Goal: Information Seeking & Learning: Learn about a topic

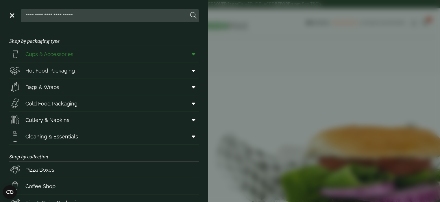
click at [47, 54] on span "Cups & Accessories" at bounding box center [49, 54] width 48 height 8
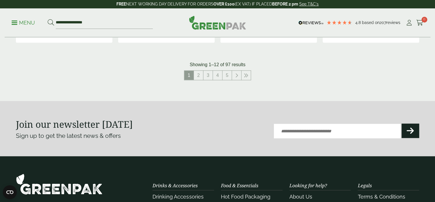
scroll to position [664, 0]
click at [198, 75] on link "2" at bounding box center [198, 74] width 9 height 9
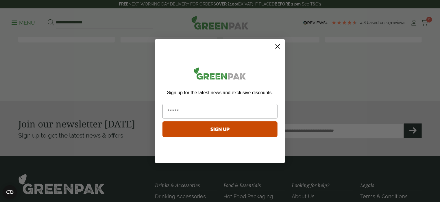
click at [279, 48] on circle "Close dialog" at bounding box center [278, 46] width 10 height 10
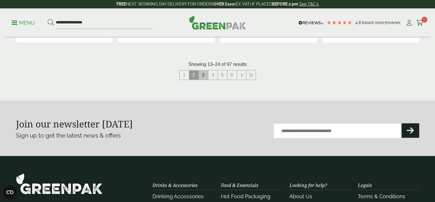
click at [203, 77] on link "3" at bounding box center [203, 74] width 9 height 9
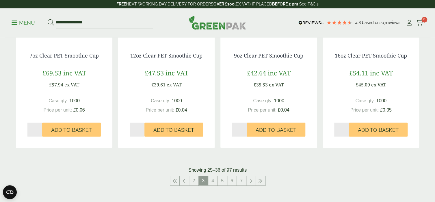
scroll to position [578, 0]
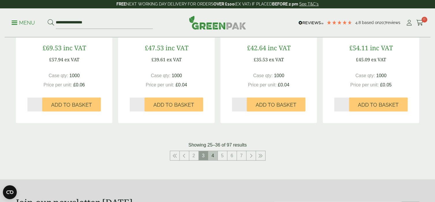
click at [213, 154] on link "4" at bounding box center [212, 155] width 9 height 9
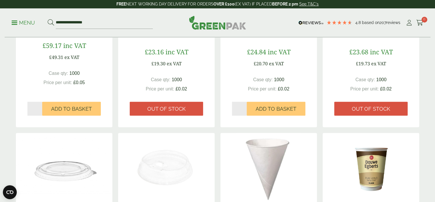
scroll to position [202, 0]
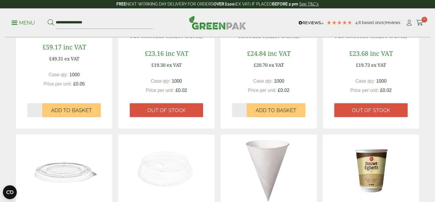
click at [53, 19] on icon at bounding box center [51, 22] width 6 height 6
click at [72, 24] on input "**********" at bounding box center [104, 23] width 97 height 12
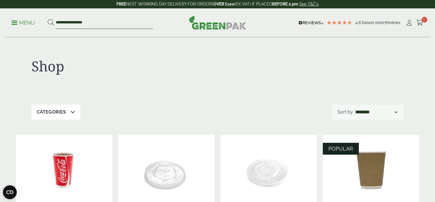
drag, startPoint x: 95, startPoint y: 21, endPoint x: -2, endPoint y: 22, distance: 97.1
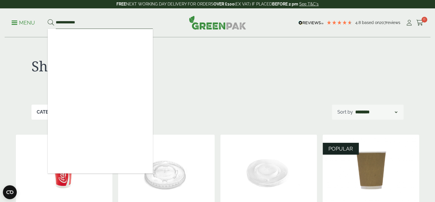
type input "**********"
click at [48, 19] on button at bounding box center [51, 23] width 6 height 8
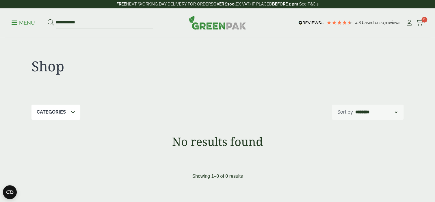
click at [219, 22] on img at bounding box center [217, 23] width 57 height 14
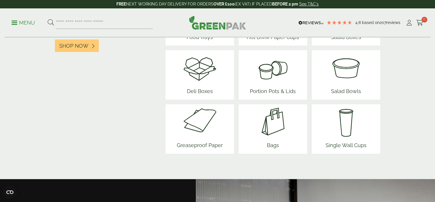
scroll to position [896, 0]
